Goal: Browse casually: Explore the website without a specific task or goal

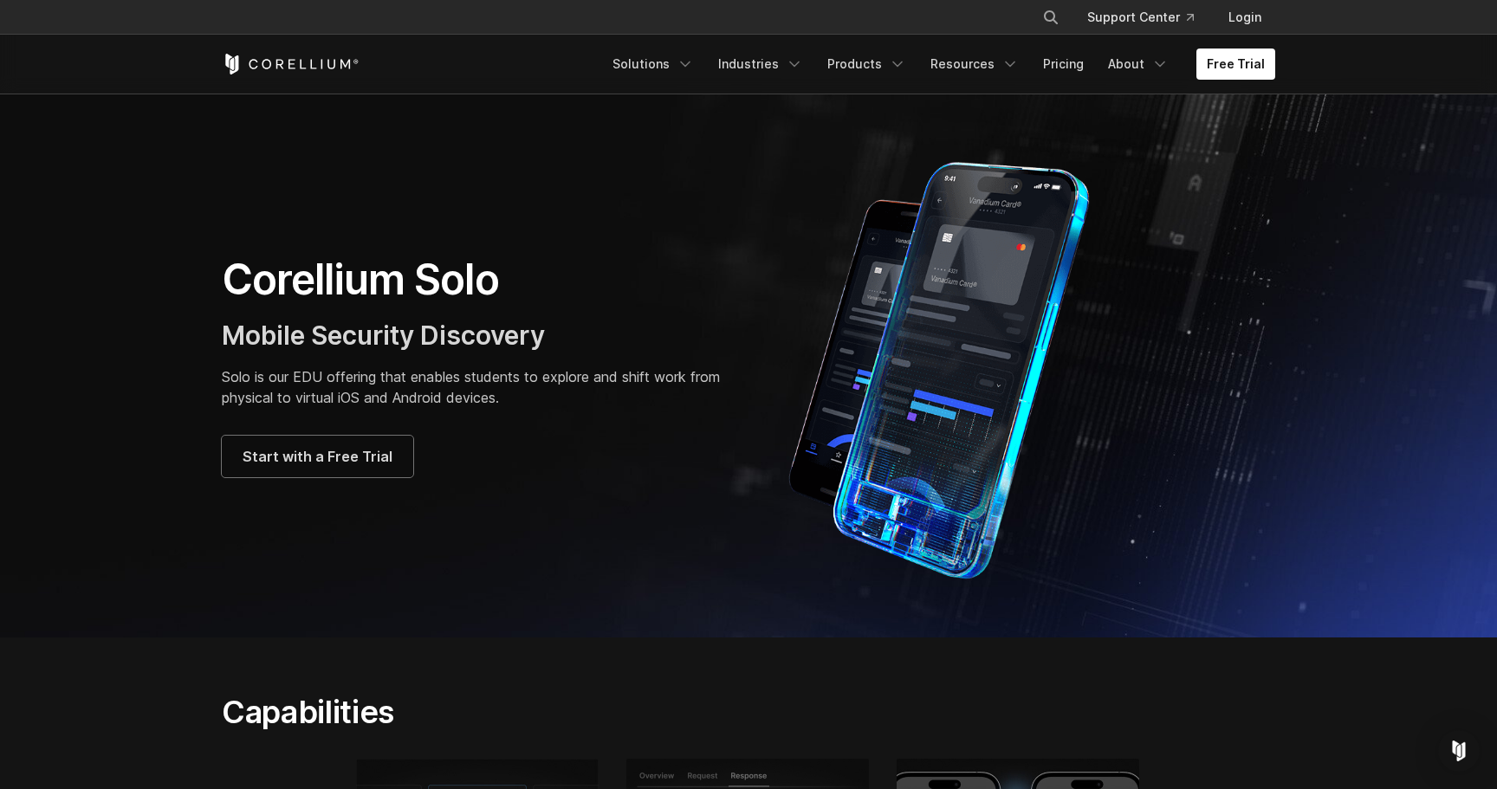
click at [276, 76] on div "Free Trial Solutions IoT" at bounding box center [749, 64] width 1054 height 59
click at [282, 69] on icon "Corellium Home" at bounding box center [291, 64] width 138 height 21
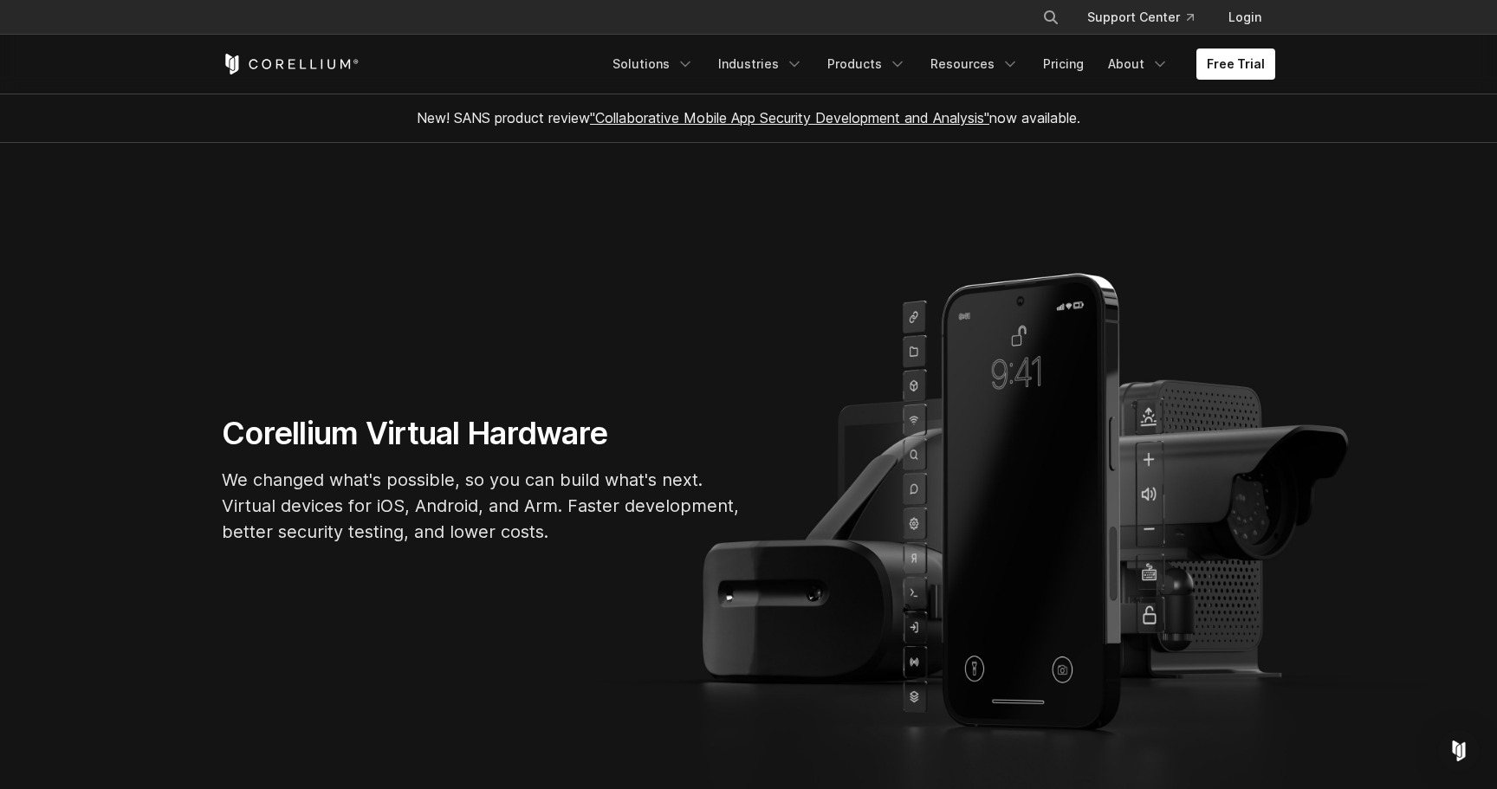
click at [563, 432] on h1 "Corellium Virtual Hardware" at bounding box center [482, 433] width 520 height 39
click at [492, 467] on p "We changed what's possible, so you can build what's next. Virtual devices for i…" at bounding box center [482, 506] width 520 height 78
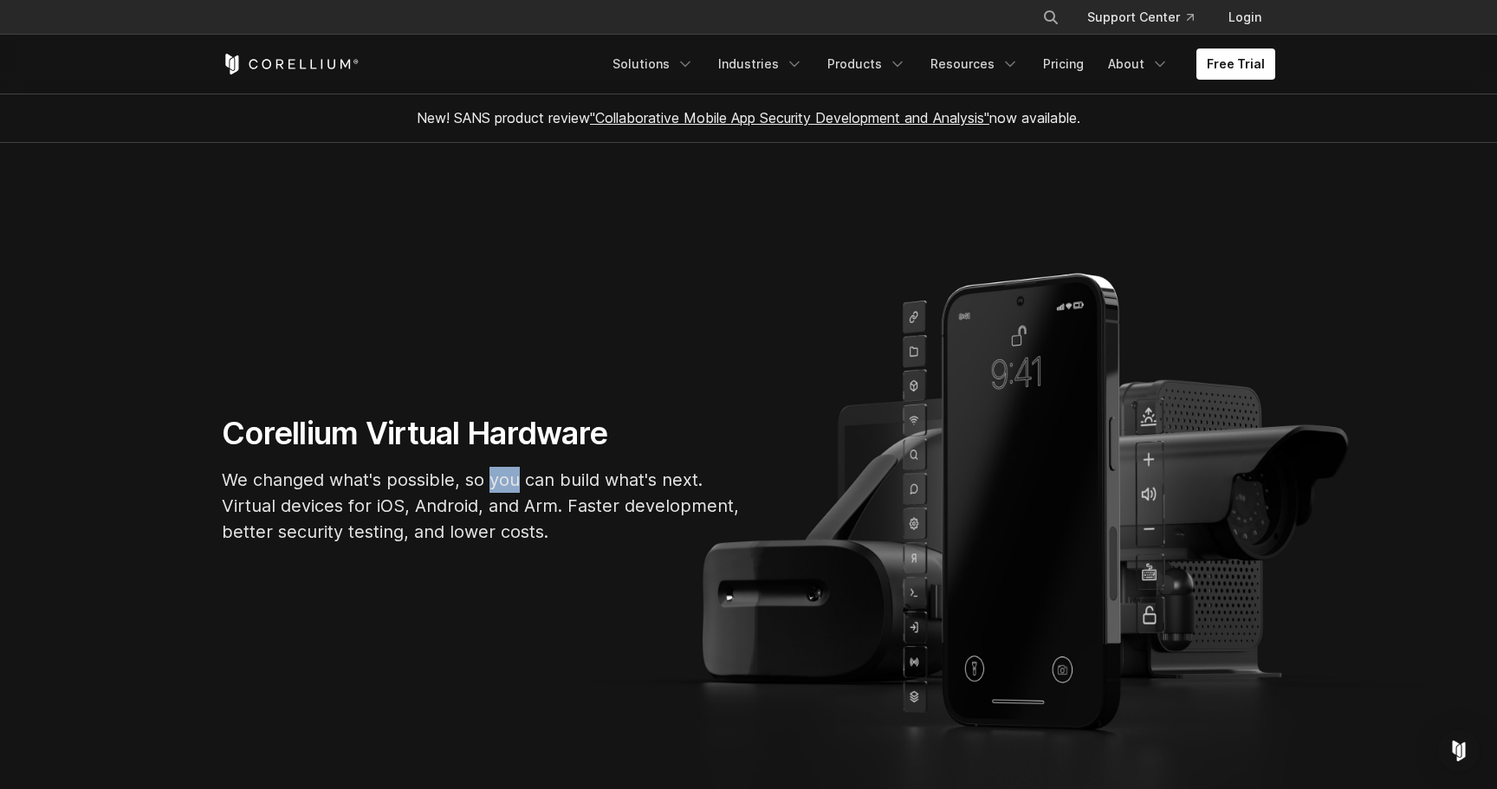
click at [492, 467] on p "We changed what's possible, so you can build what's next. Virtual devices for i…" at bounding box center [482, 506] width 520 height 78
click at [308, 475] on p "We changed what's possible, so you can build what's next. Virtual devices for i…" at bounding box center [482, 506] width 520 height 78
click at [391, 484] on p "We changed what's possible, so you can build what's next. Virtual devices for i…" at bounding box center [482, 506] width 520 height 78
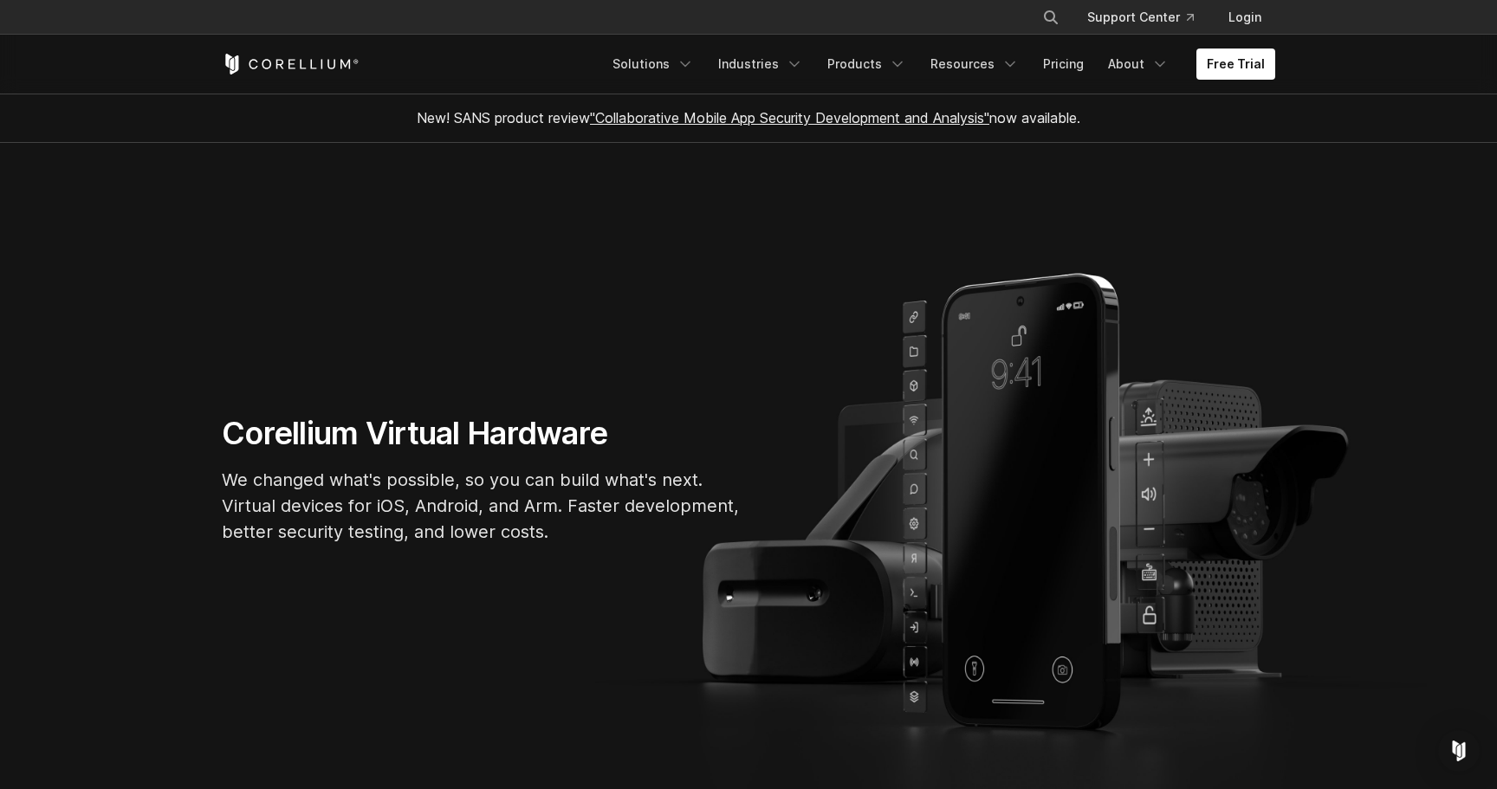
click at [391, 484] on p "We changed what's possible, so you can build what's next. Virtual devices for i…" at bounding box center [482, 506] width 520 height 78
click at [475, 479] on p "We changed what's possible, so you can build what's next. Virtual devices for i…" at bounding box center [482, 506] width 520 height 78
click at [535, 483] on p "We changed what's possible, so you can build what's next. Virtual devices for i…" at bounding box center [482, 506] width 520 height 78
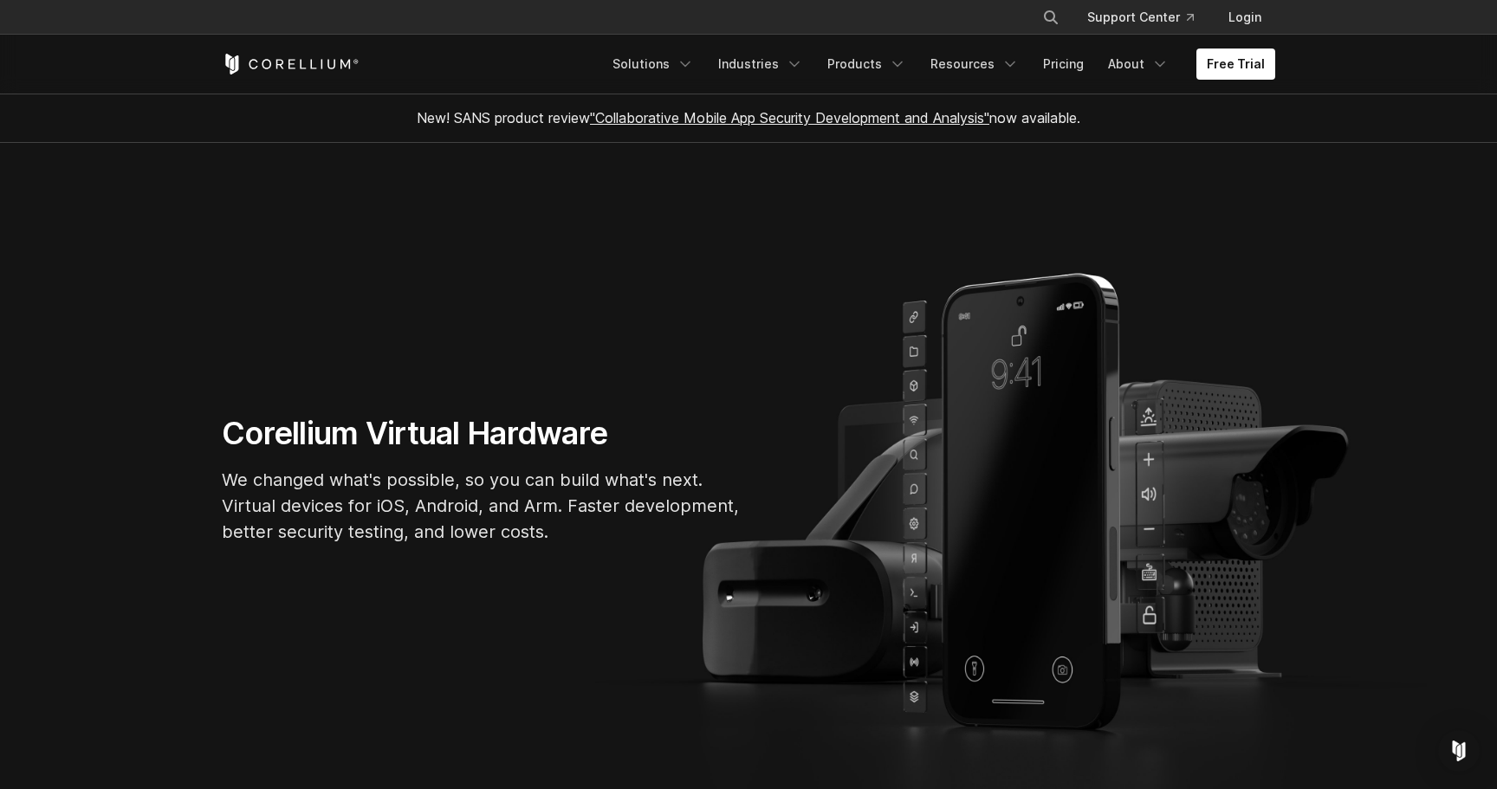
click at [535, 483] on p "We changed what's possible, so you can build what's next. Virtual devices for i…" at bounding box center [482, 506] width 520 height 78
click at [592, 476] on p "We changed what's possible, so you can build what's next. Virtual devices for i…" at bounding box center [482, 506] width 520 height 78
click at [315, 503] on p "We changed what's possible, so you can build what's next. Virtual devices for i…" at bounding box center [482, 506] width 520 height 78
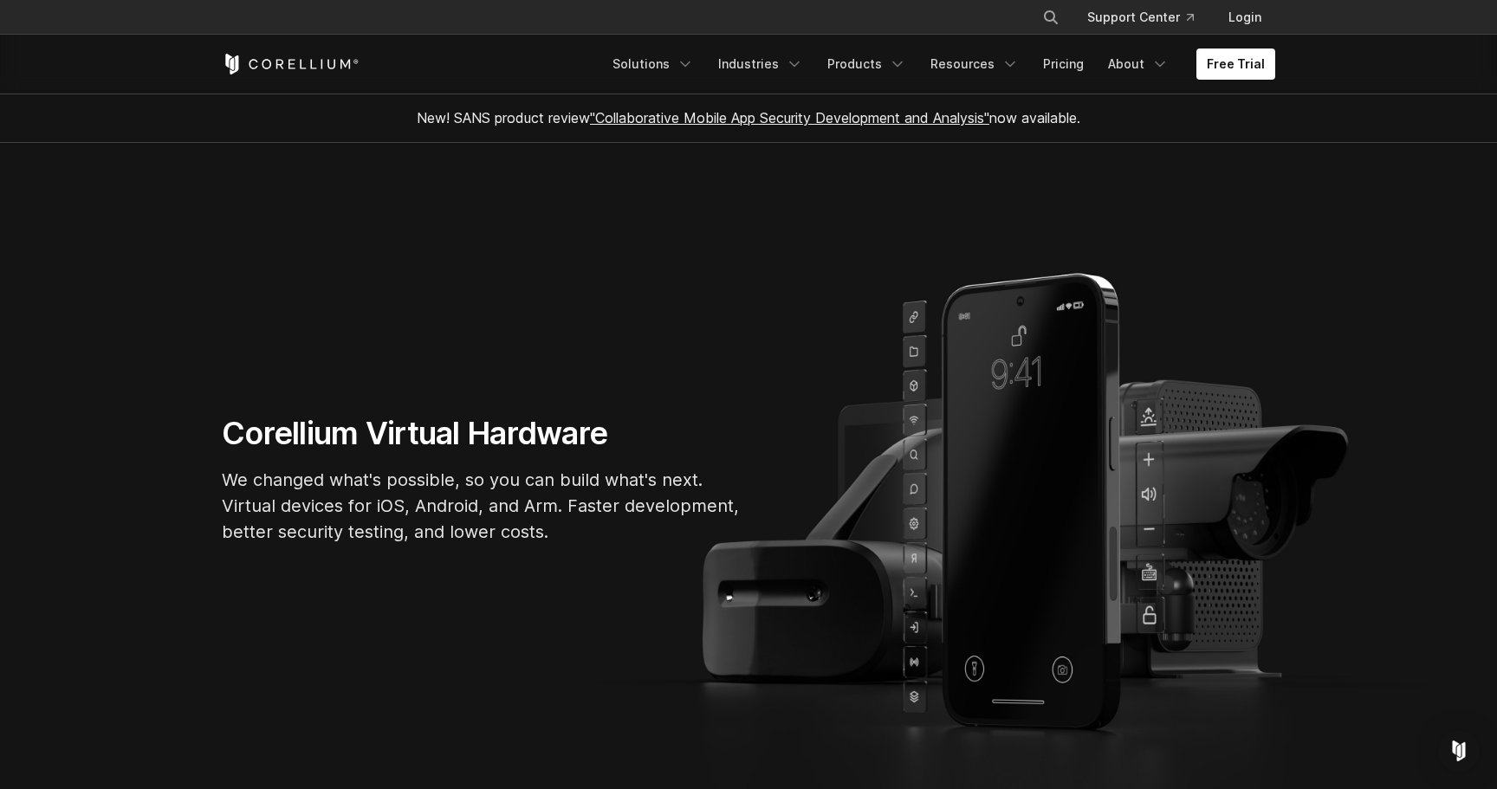
click at [315, 503] on p "We changed what's possible, so you can build what's next. Virtual devices for i…" at bounding box center [482, 506] width 520 height 78
click at [401, 503] on p "We changed what's possible, so you can build what's next. Virtual devices for i…" at bounding box center [482, 506] width 520 height 78
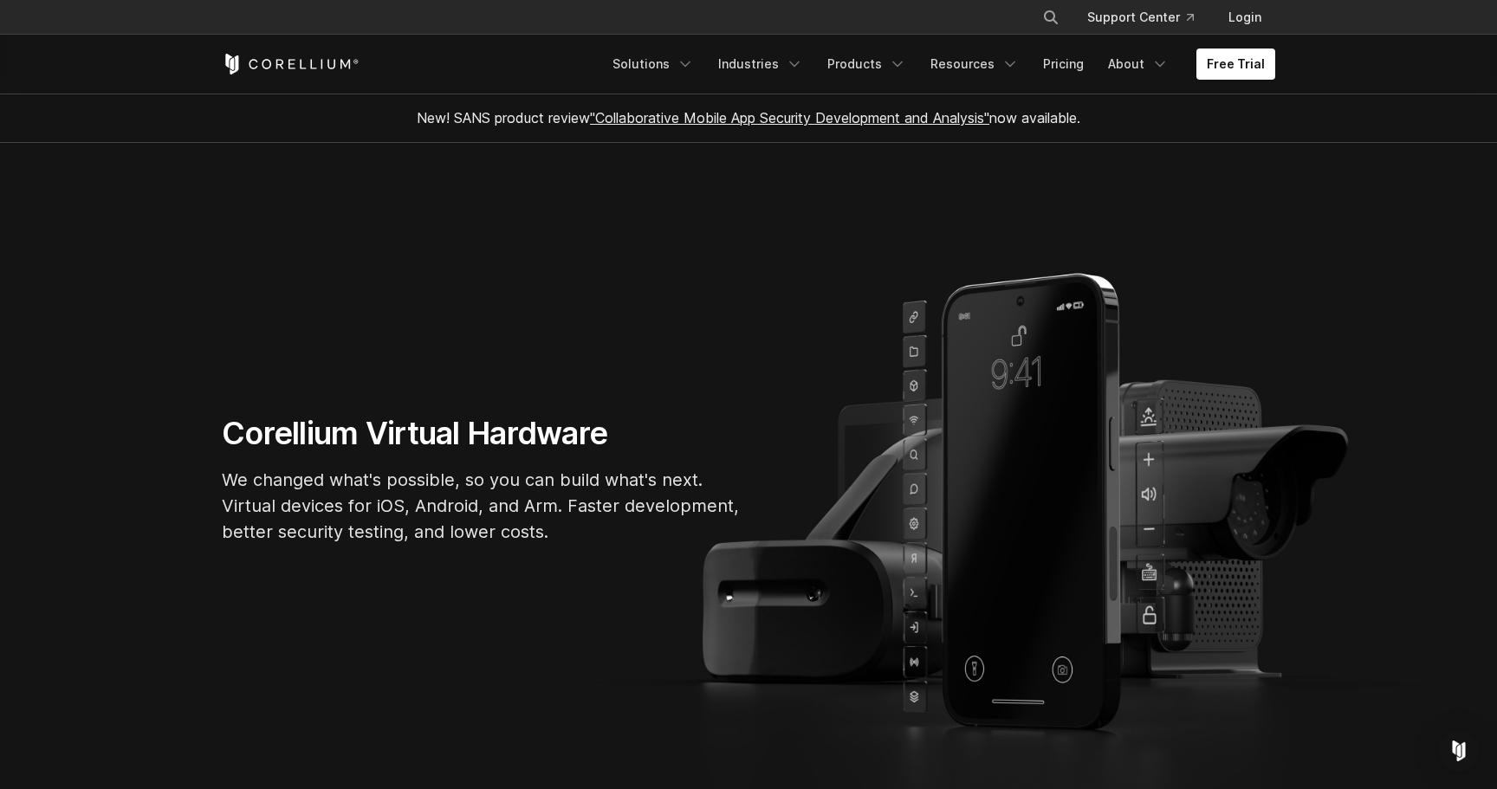
click at [504, 509] on p "We changed what's possible, so you can build what's next. Virtual devices for i…" at bounding box center [482, 506] width 520 height 78
click at [541, 506] on p "We changed what's possible, so you can build what's next. Virtual devices for i…" at bounding box center [482, 506] width 520 height 78
click at [422, 518] on p "We changed what's possible, so you can build what's next. Virtual devices for i…" at bounding box center [482, 506] width 520 height 78
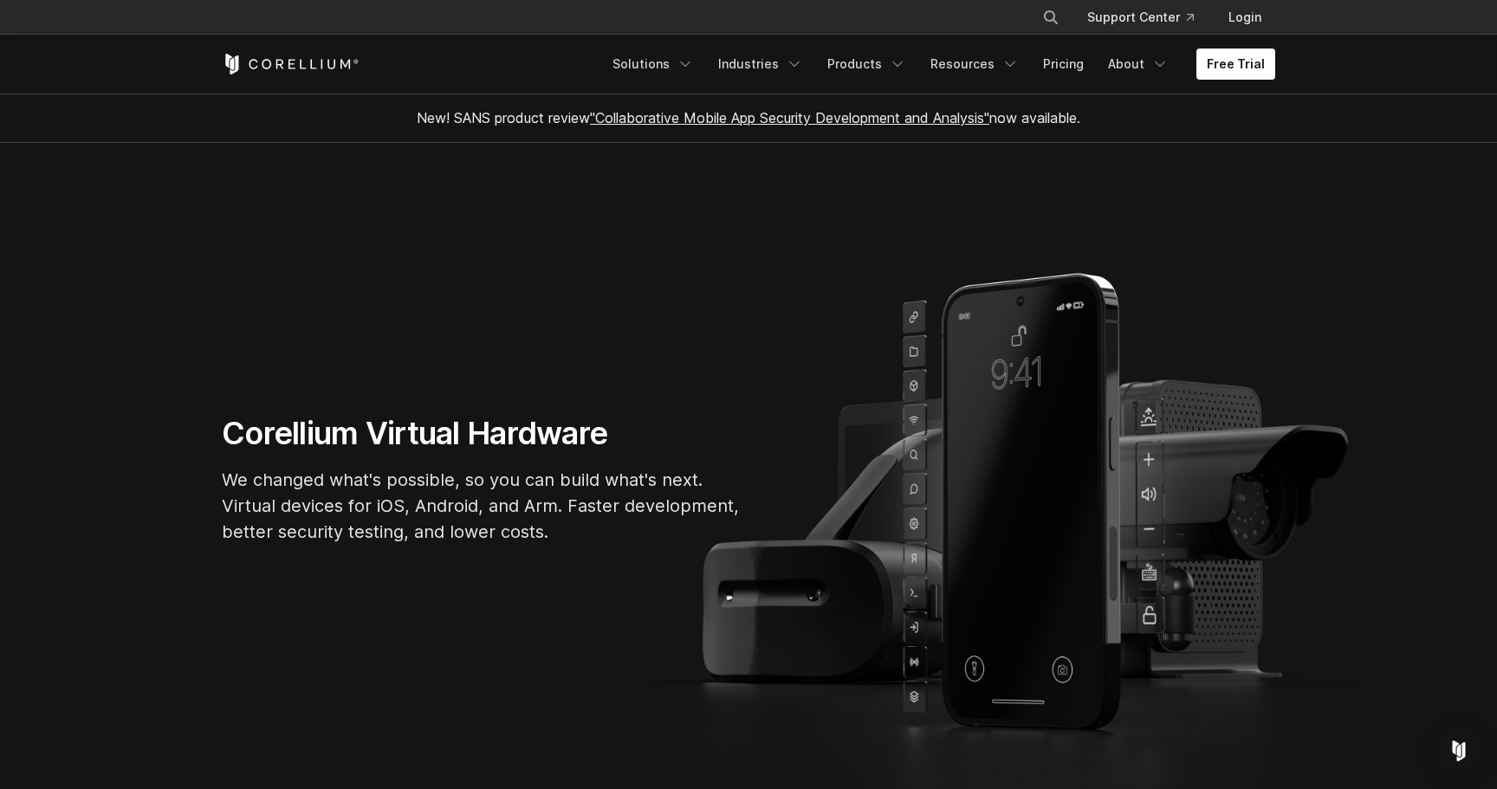
click at [422, 518] on p "We changed what's possible, so you can build what's next. Virtual devices for i…" at bounding box center [482, 506] width 520 height 78
click at [508, 518] on p "We changed what's possible, so you can build what's next. Virtual devices for i…" at bounding box center [482, 506] width 520 height 78
